Goal: Task Accomplishment & Management: Manage account settings

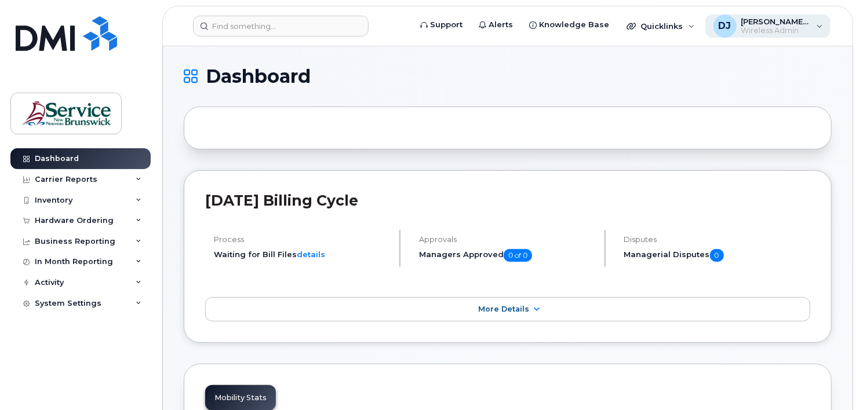
click at [788, 26] on span "Wireless Admin" at bounding box center [776, 30] width 70 height 9
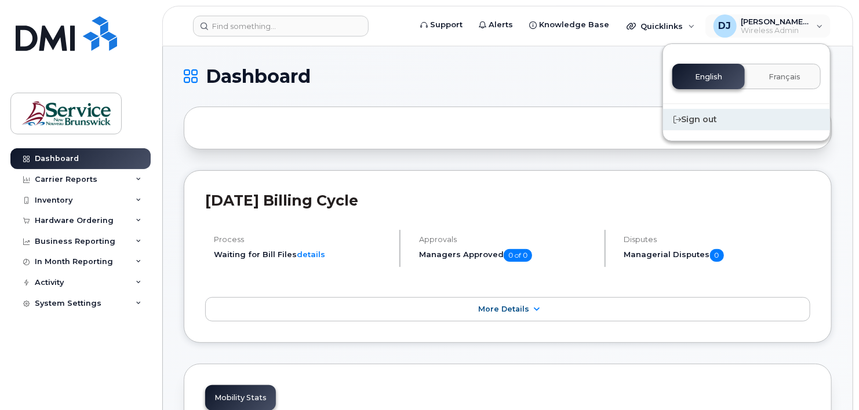
click at [711, 122] on div "Sign out" at bounding box center [746, 119] width 167 height 21
